Goal: Communication & Community: Answer question/provide support

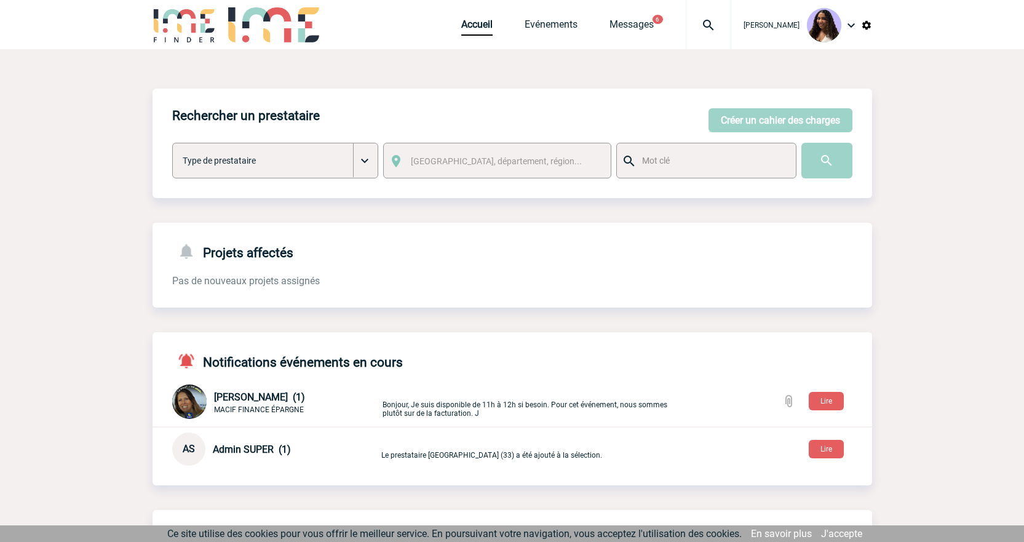
click at [686, 18] on img at bounding box center [708, 25] width 44 height 15
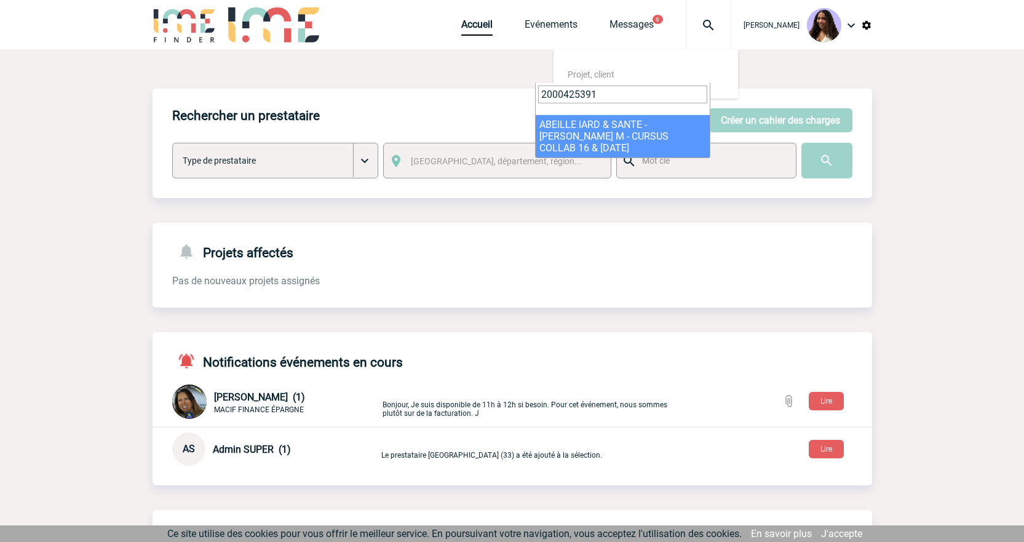
type input "2000425391"
select select "24892"
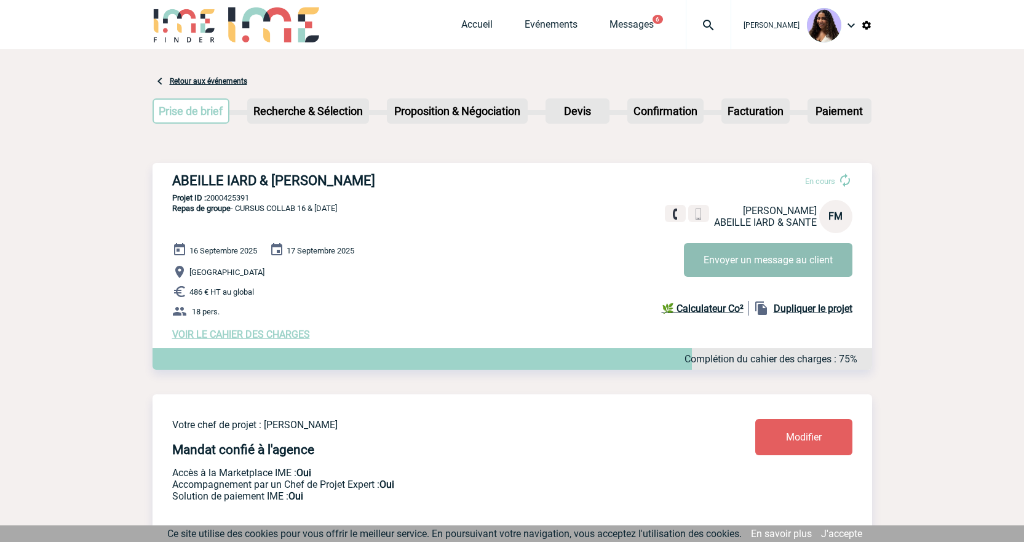
click at [752, 256] on button "Envoyer un message au client" at bounding box center [768, 260] width 168 height 34
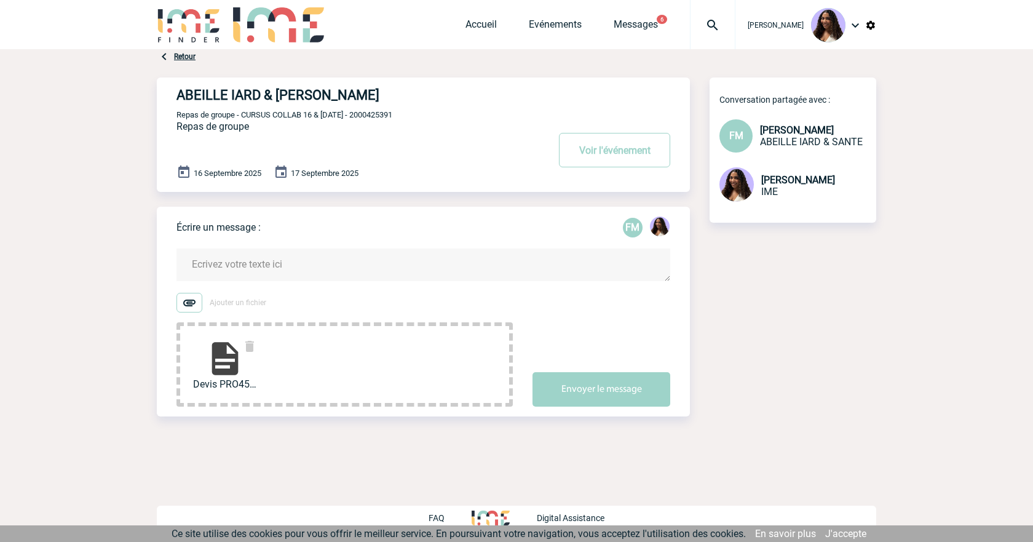
click at [289, 259] on textarea at bounding box center [423, 264] width 494 height 33
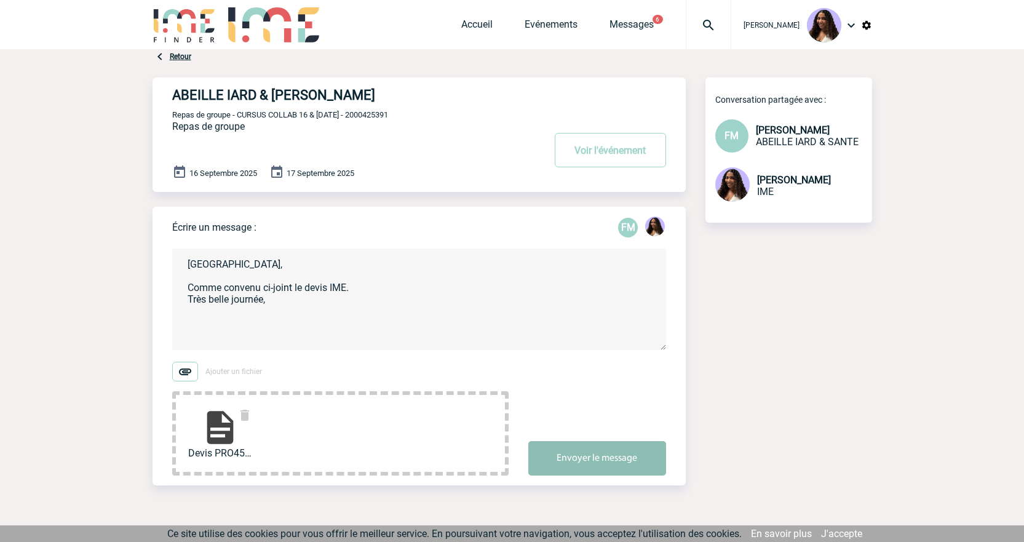
type textarea "Florence, Comme convenu ci-joint le devis IME. Très belle journée,"
click at [613, 456] on button "Envoyer le message" at bounding box center [597, 458] width 138 height 34
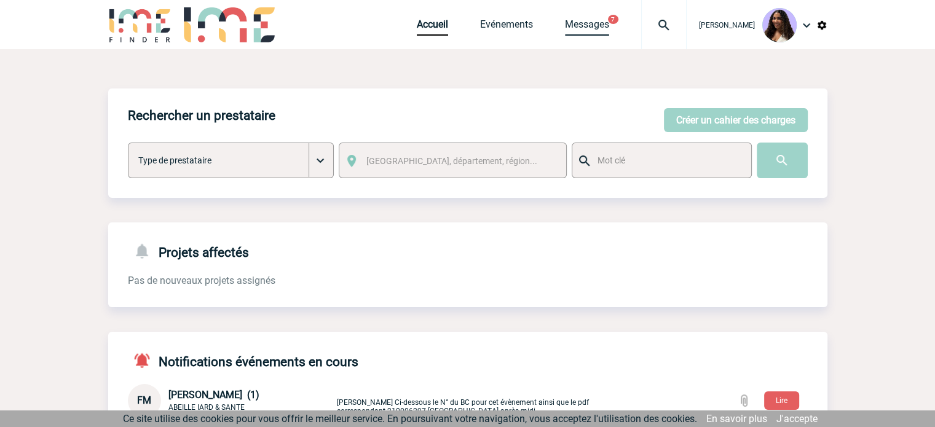
click at [565, 26] on link "Messages" at bounding box center [587, 26] width 44 height 17
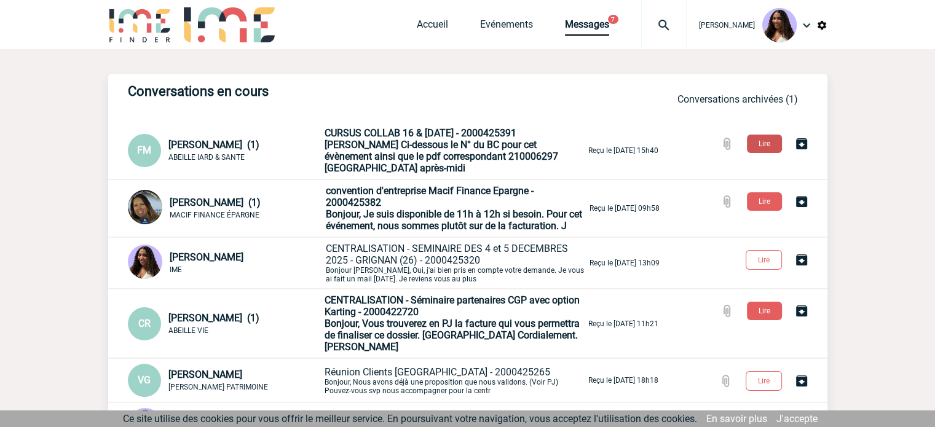
click at [761, 145] on button "Lire" at bounding box center [764, 144] width 35 height 18
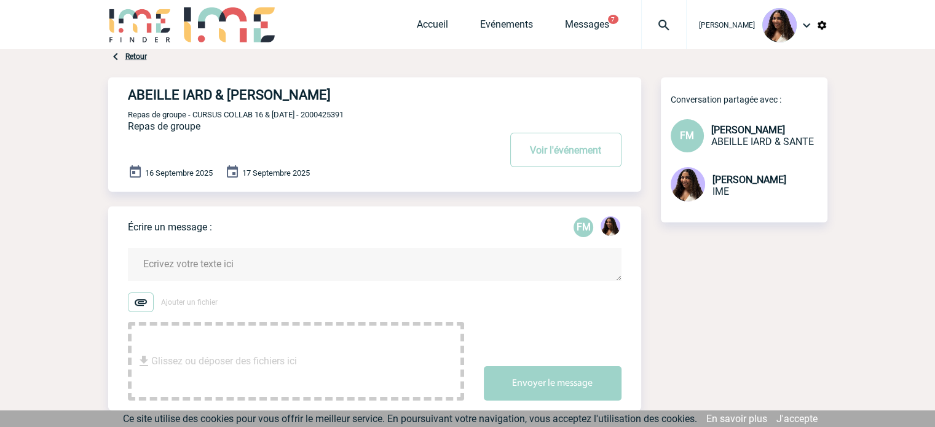
click at [267, 260] on textarea at bounding box center [375, 264] width 494 height 33
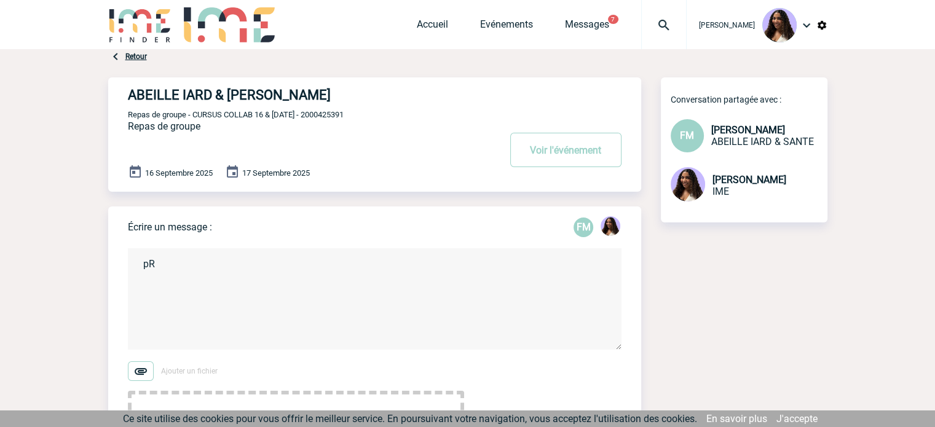
type textarea "p"
type textarea "O"
click at [349, 275] on textarea "Parfait! Merci, je vous ai mis en relation avec le restauarnt! Trsè belle journ…" at bounding box center [375, 298] width 494 height 101
click at [374, 269] on textarea "Parfait! Merci, je vous ai mis en relation avec le restaurant! Trsè belle journ…" at bounding box center [375, 298] width 494 height 101
click at [373, 277] on textarea "Parfait! Merci, je vous ai mis en relation avec le restaurant! Trsè belle journ…" at bounding box center [375, 298] width 494 height 101
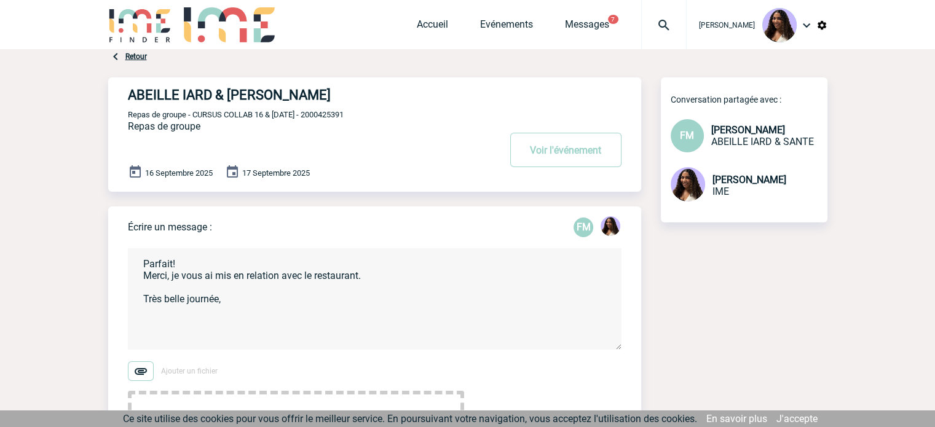
drag, startPoint x: 244, startPoint y: 299, endPoint x: 109, endPoint y: 250, distance: 142.6
click at [109, 250] on div "Écrire un message : FM Parfait! Merci, je vous ai mis en relation avec le resta…" at bounding box center [374, 343] width 533 height 273
click at [291, 315] on textarea "Parfait! Merci, je vous ai mis en relation avec le restaurant. Très belle journ…" at bounding box center [375, 298] width 494 height 101
drag, startPoint x: 248, startPoint y: 306, endPoint x: 138, endPoint y: 277, distance: 114.0
click at [138, 277] on textarea "Parfait! Merci, je vous ai mis en relation avec le restaurant. Très belle journ…" at bounding box center [375, 298] width 494 height 101
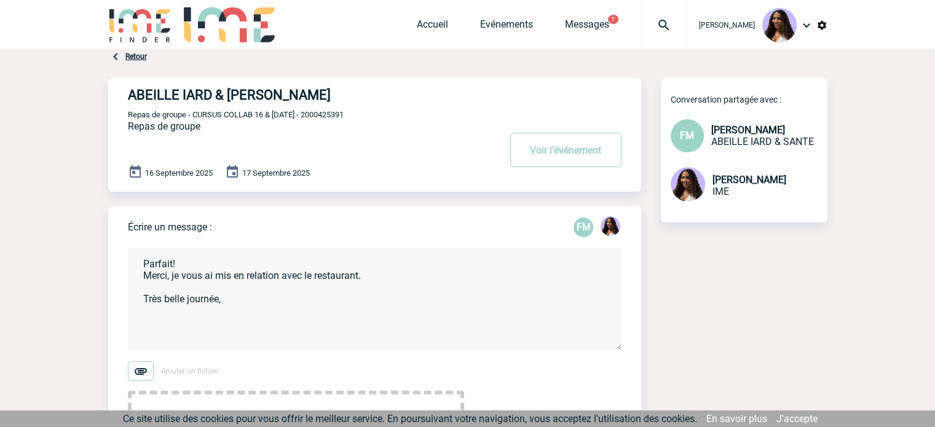
paste textarea "e en relation avec le restaurant. Très belle journée,"
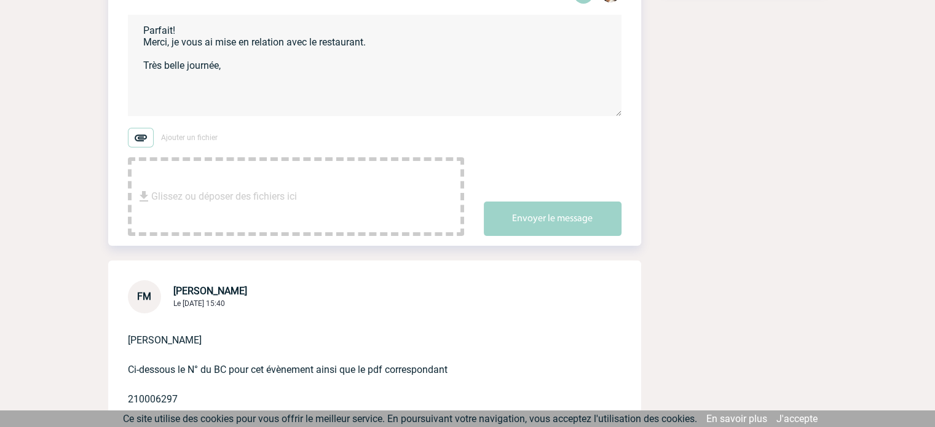
scroll to position [205, 0]
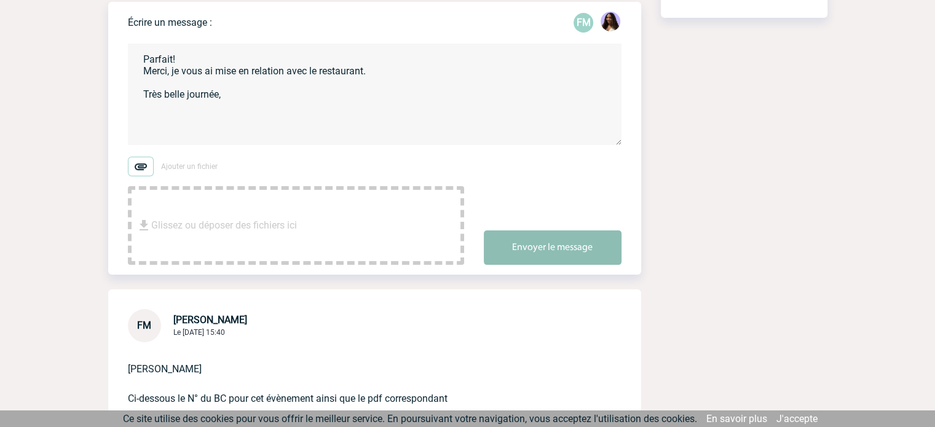
type textarea "Parfait! Merci, je vous ai mise en relation avec le restaurant. Très belle jour…"
click at [566, 253] on button "Envoyer le message" at bounding box center [553, 248] width 138 height 34
